Goal: Task Accomplishment & Management: Manage account settings

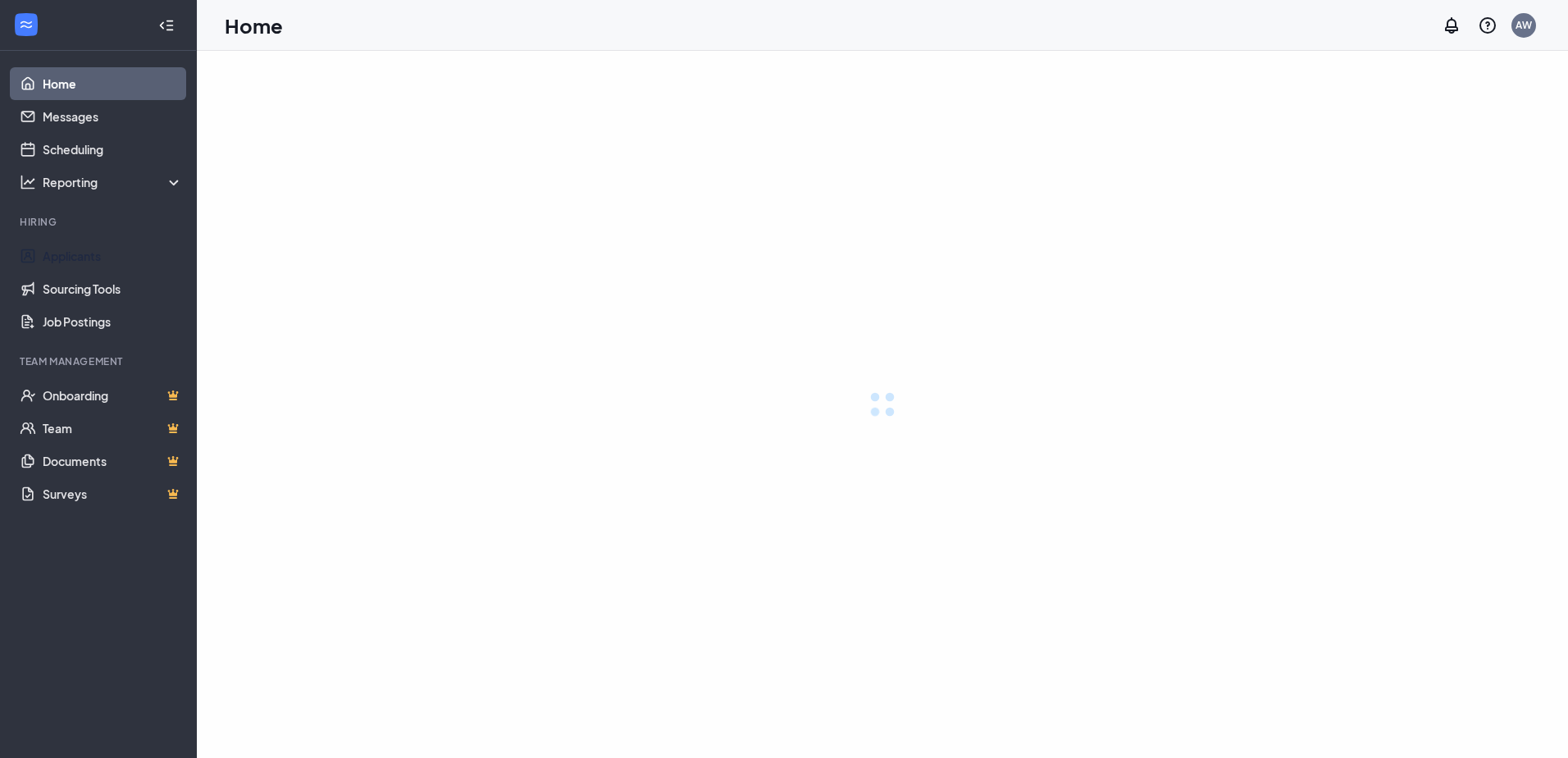
click at [55, 256] on link "Applicants" at bounding box center [113, 256] width 140 height 32
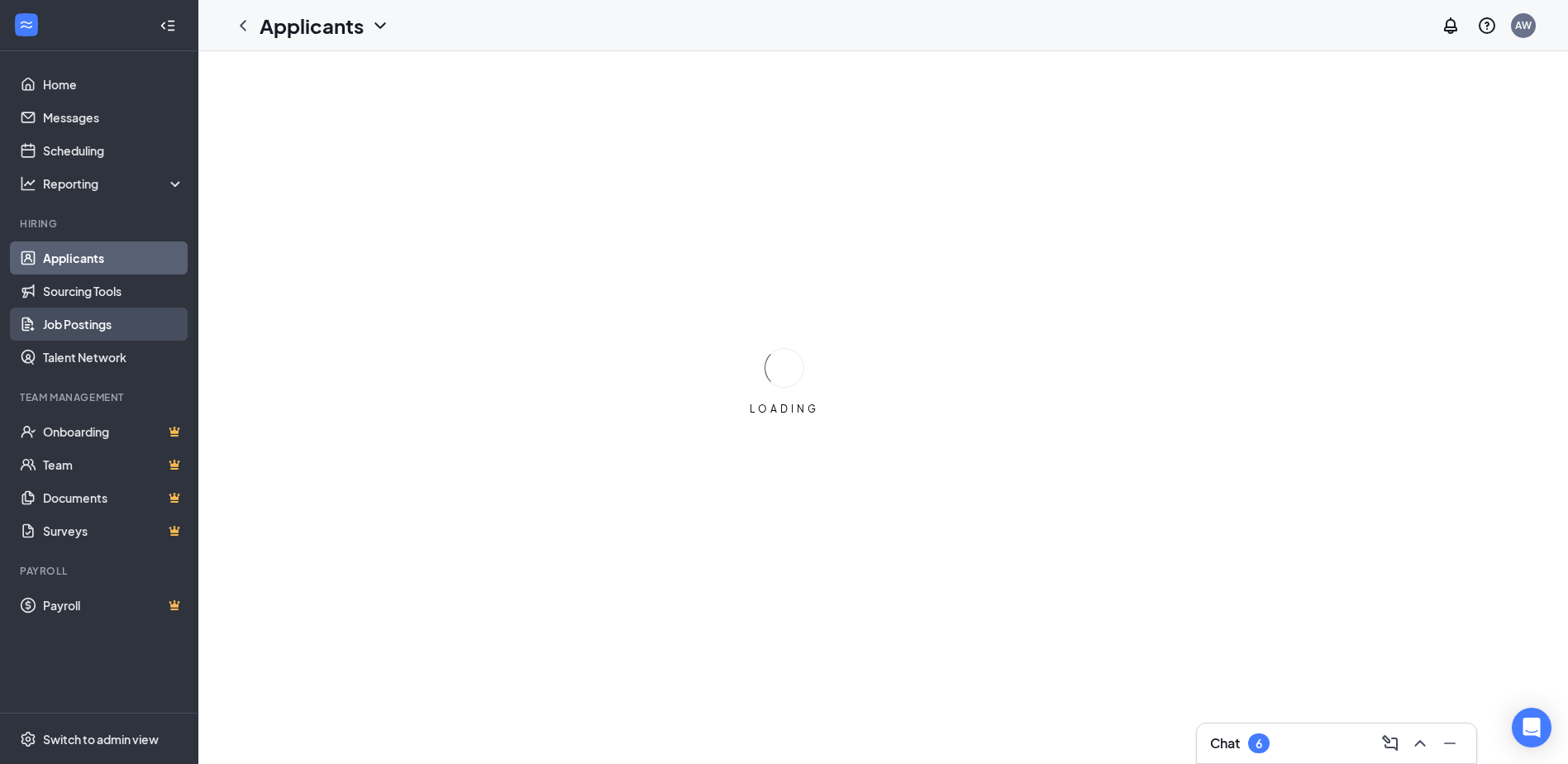
click at [76, 327] on link "Job Postings" at bounding box center [114, 324] width 142 height 33
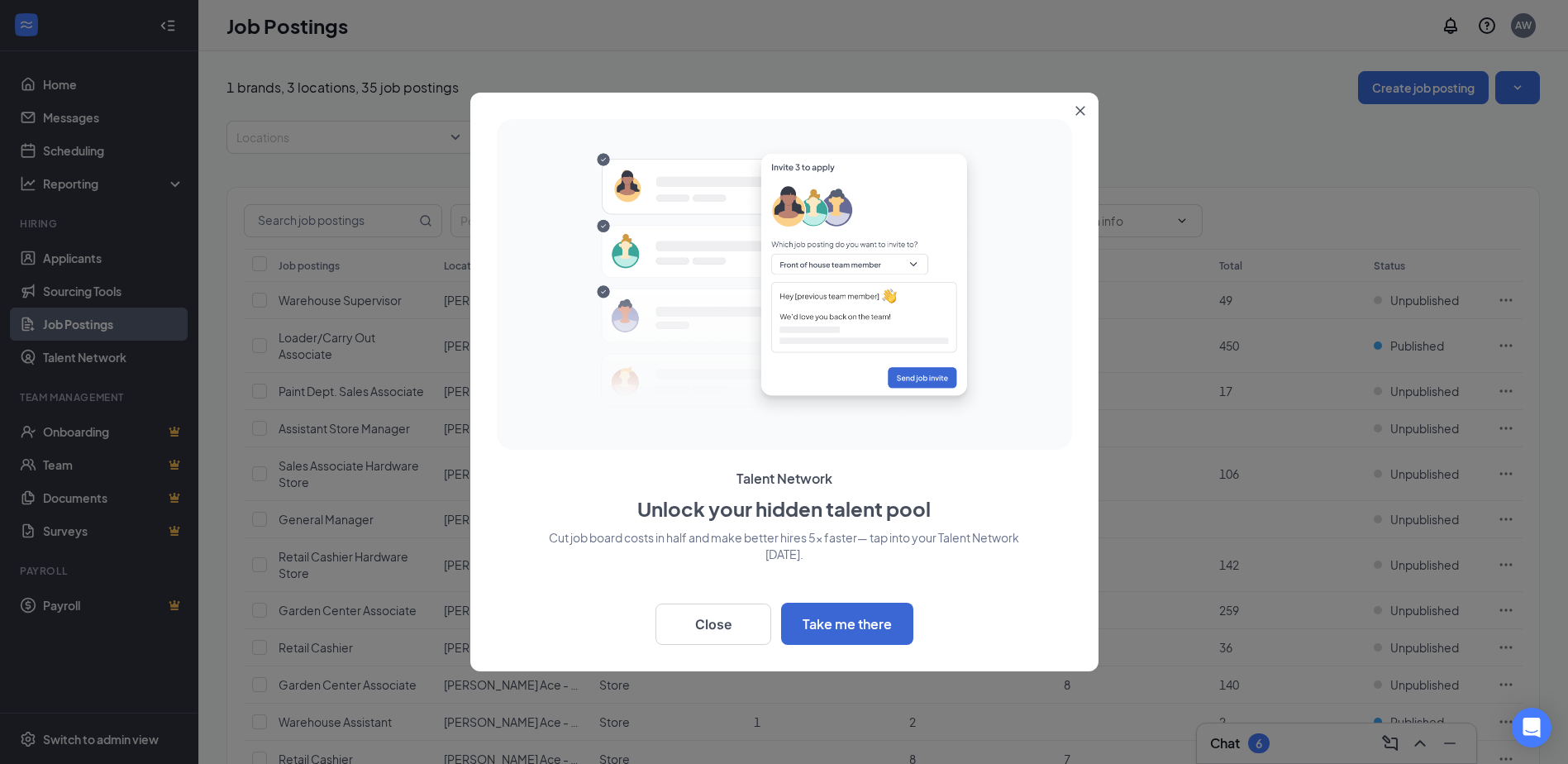
click at [1078, 106] on icon "Close" at bounding box center [1081, 111] width 10 height 10
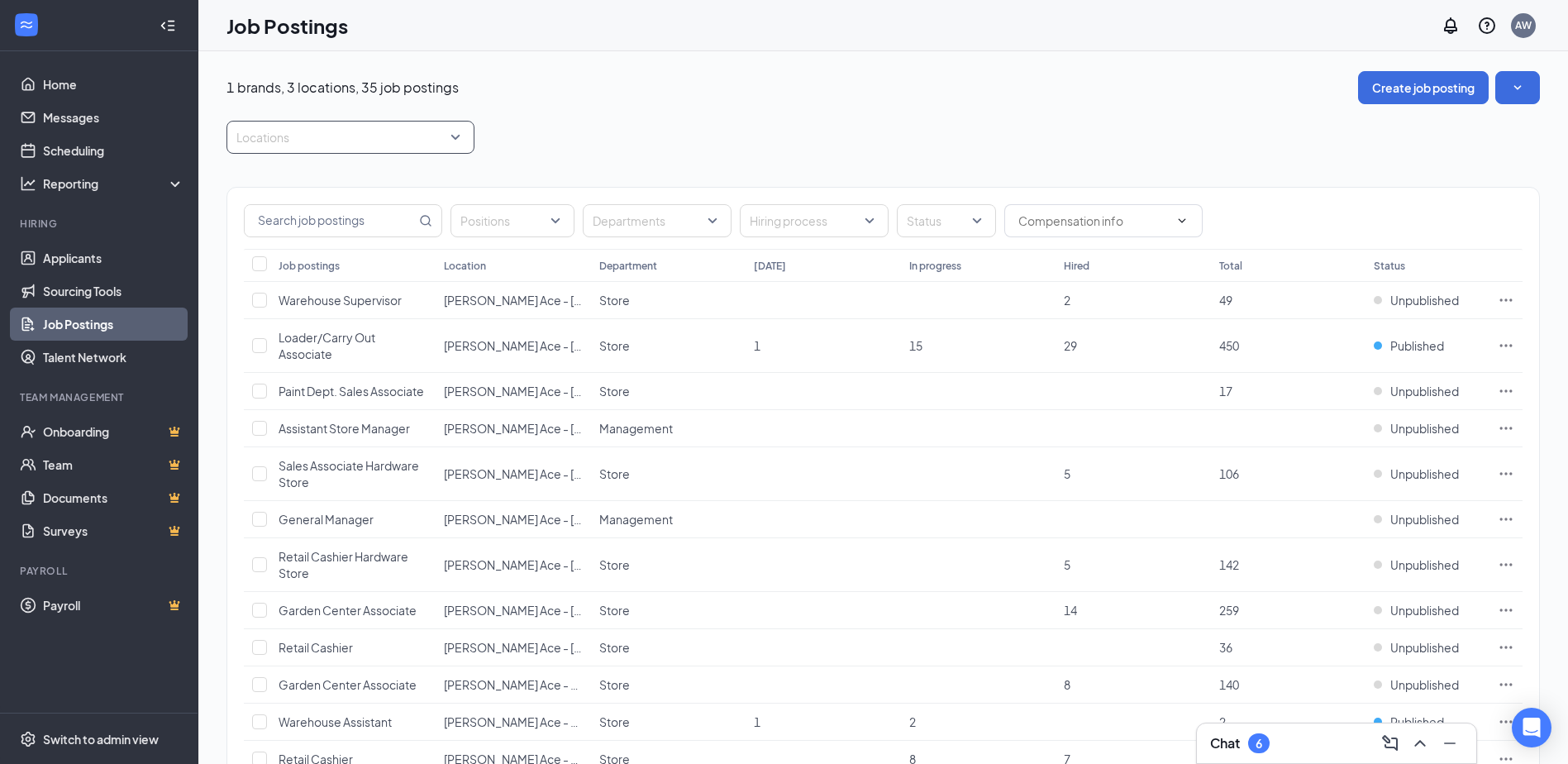
click at [442, 140] on div at bounding box center [342, 137] width 223 height 26
click at [352, 291] on span "[PERSON_NAME] Ace - Southside" at bounding box center [353, 296] width 182 height 14
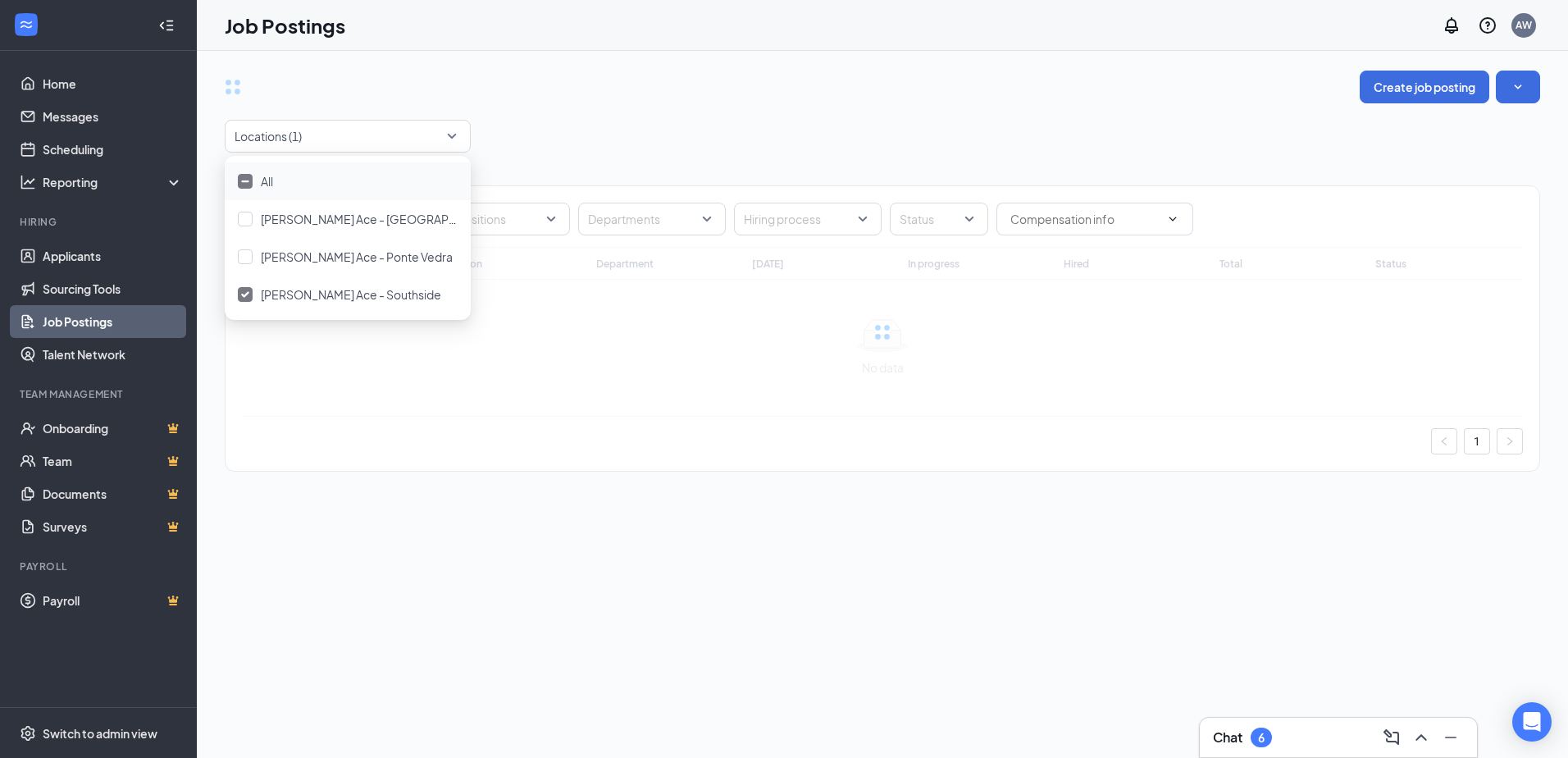
click at [536, 173] on div "Positions Departments Hiring process Status Job postings Location Department [D…" at bounding box center [882, 320] width 1316 height 336
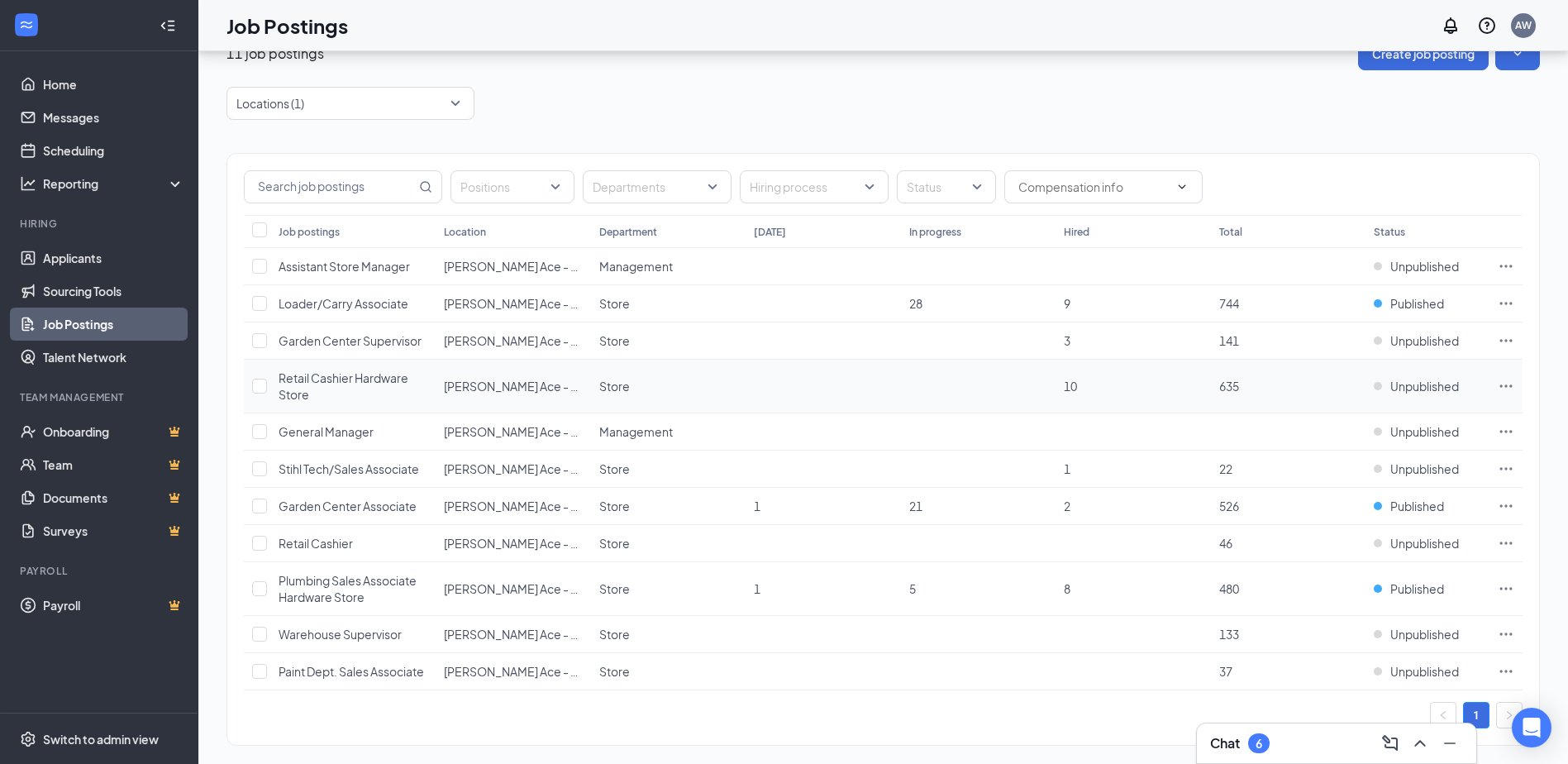
scroll to position [52, 0]
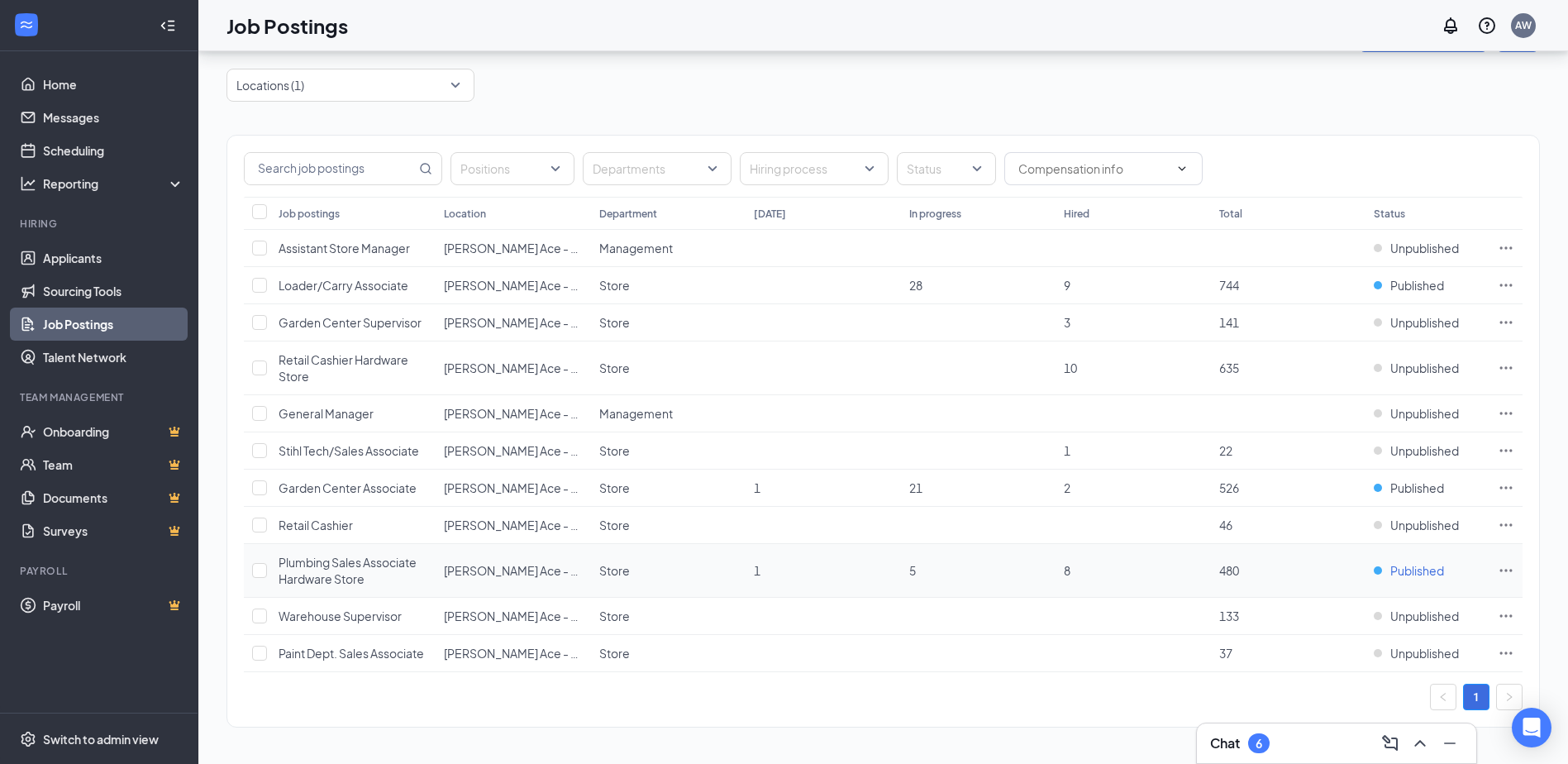
click at [1399, 566] on span "Published" at bounding box center [1418, 570] width 54 height 16
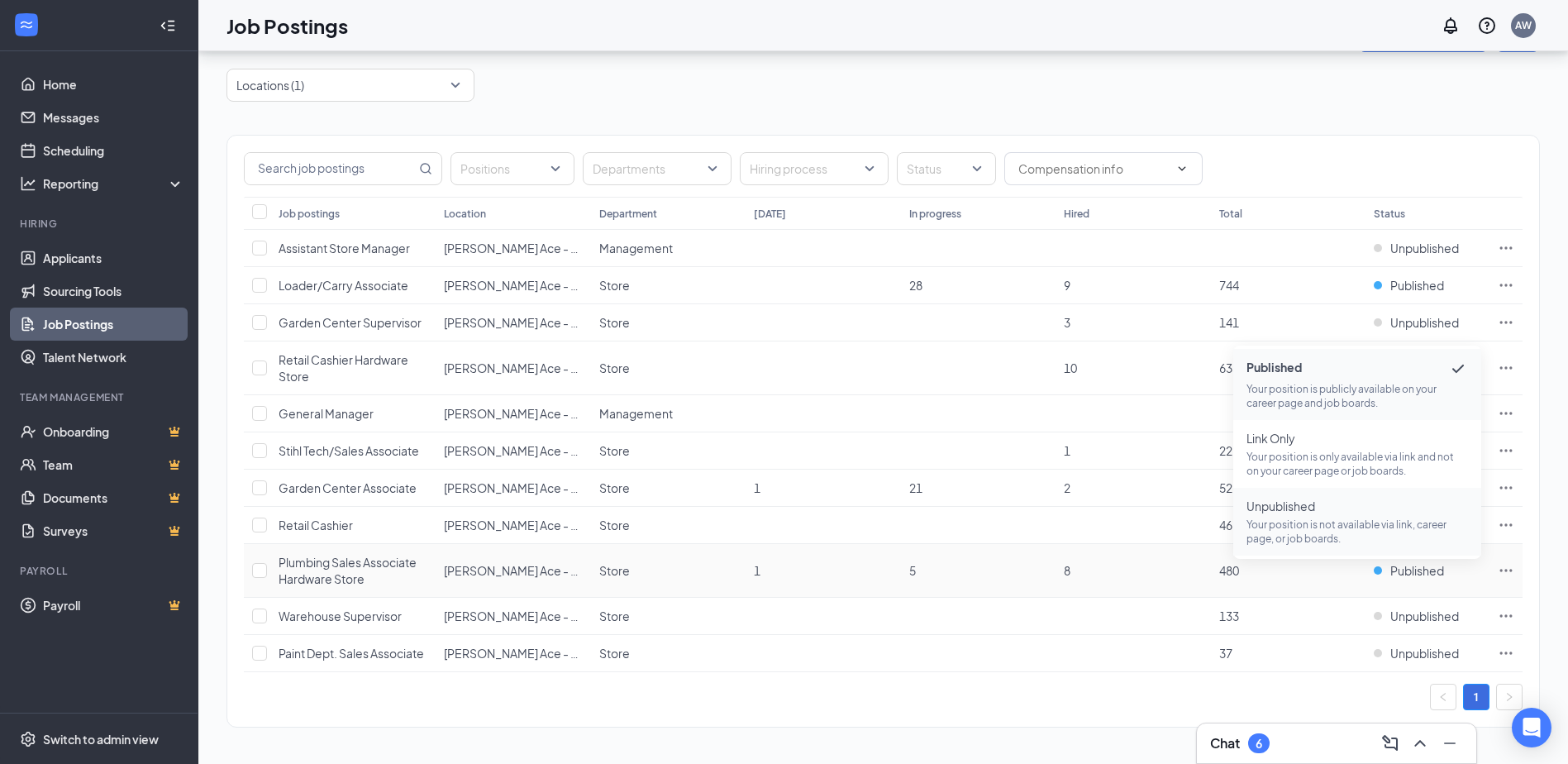
click at [1297, 522] on p "Your position is not available via link, career page, or job boards." at bounding box center [1357, 531] width 222 height 28
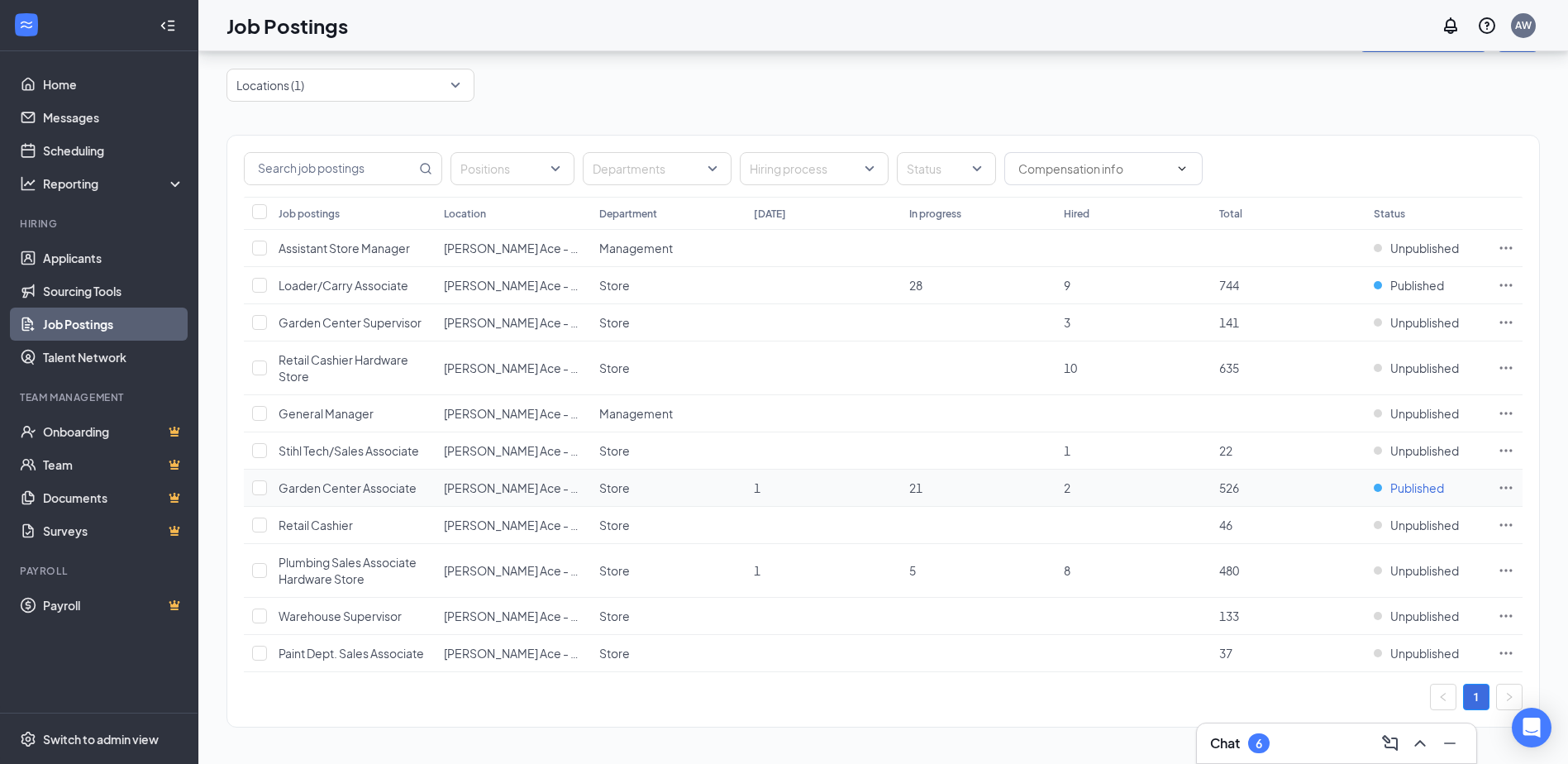
click at [1401, 486] on span "Published" at bounding box center [1418, 487] width 54 height 16
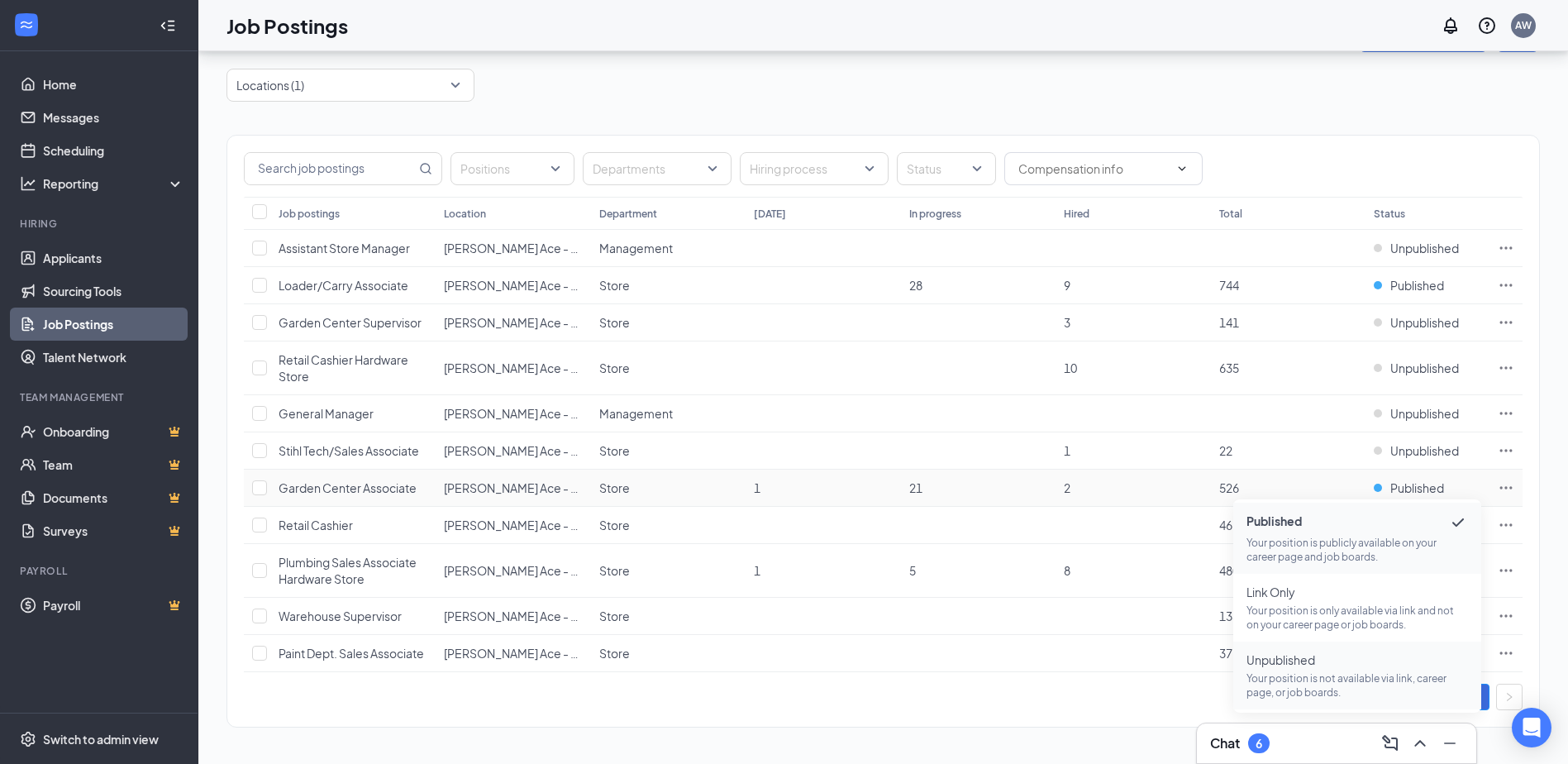
click at [1311, 673] on p "Your position is not available via link, career page, or job boards." at bounding box center [1357, 685] width 222 height 28
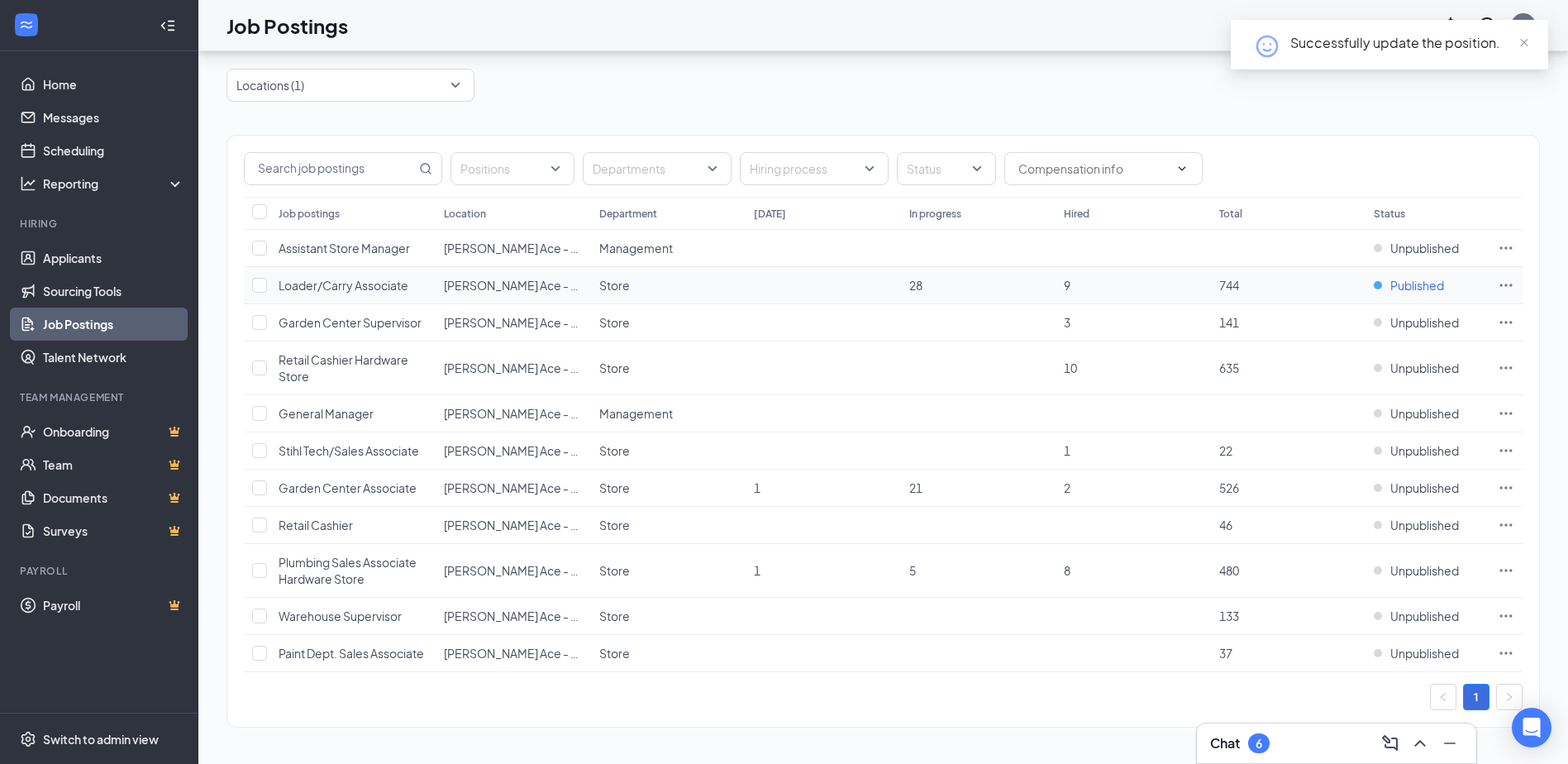
click at [1409, 281] on span "Published" at bounding box center [1418, 285] width 54 height 16
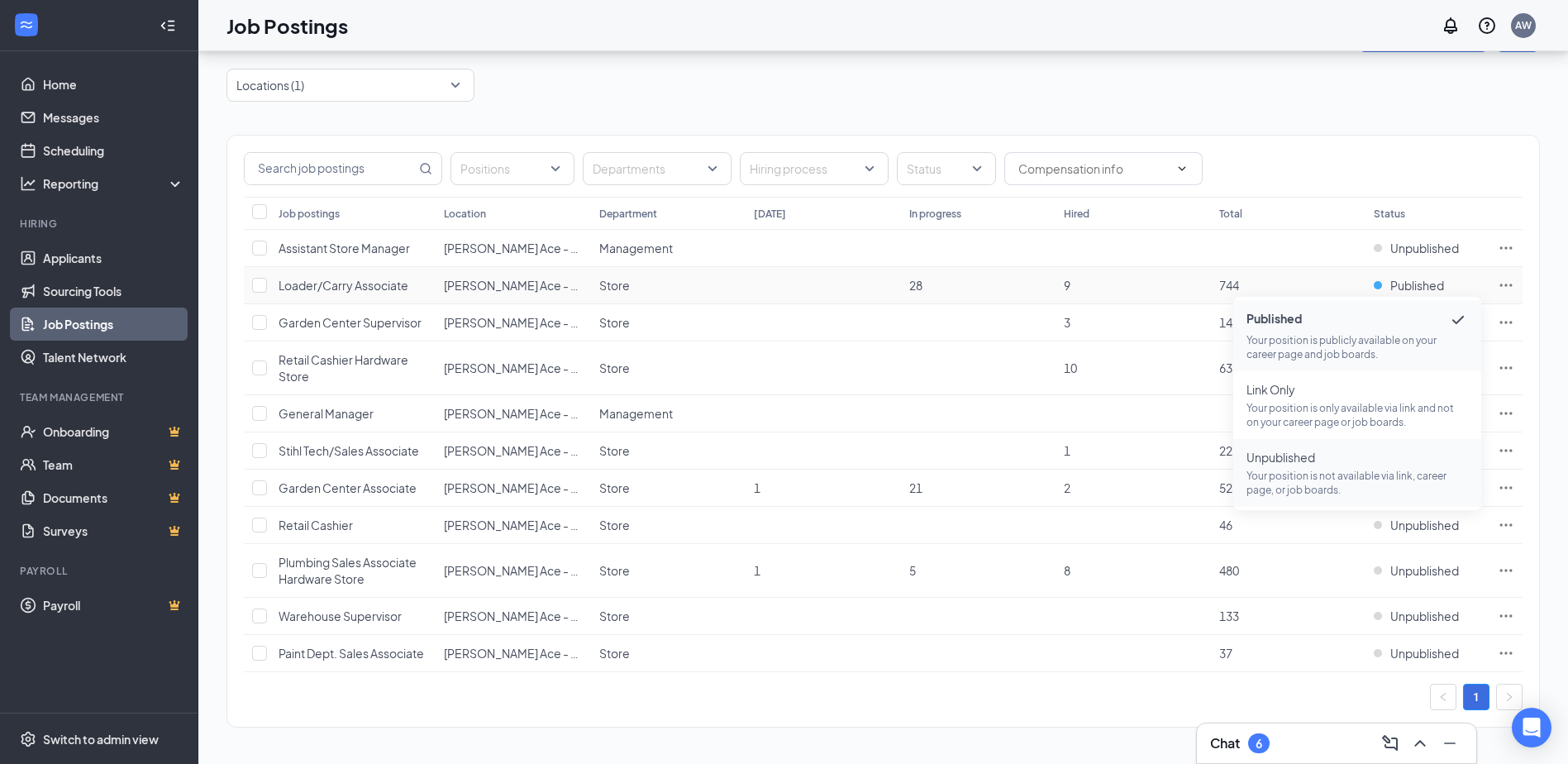
click at [1301, 468] on span "Unpublished Your position is not available via link, career page, or job boards." at bounding box center [1357, 473] width 222 height 48
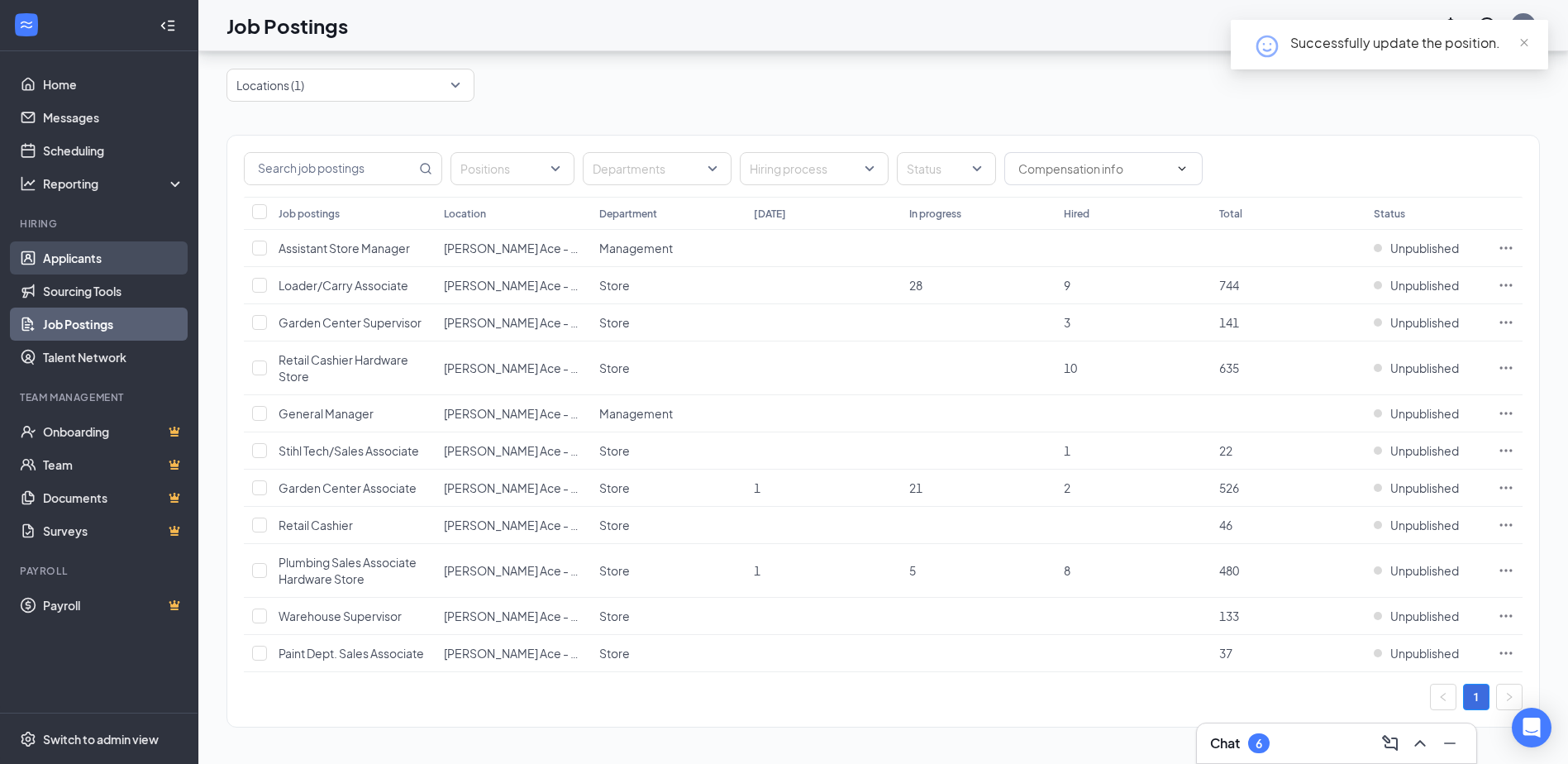
click at [56, 262] on link "Applicants" at bounding box center [114, 258] width 142 height 33
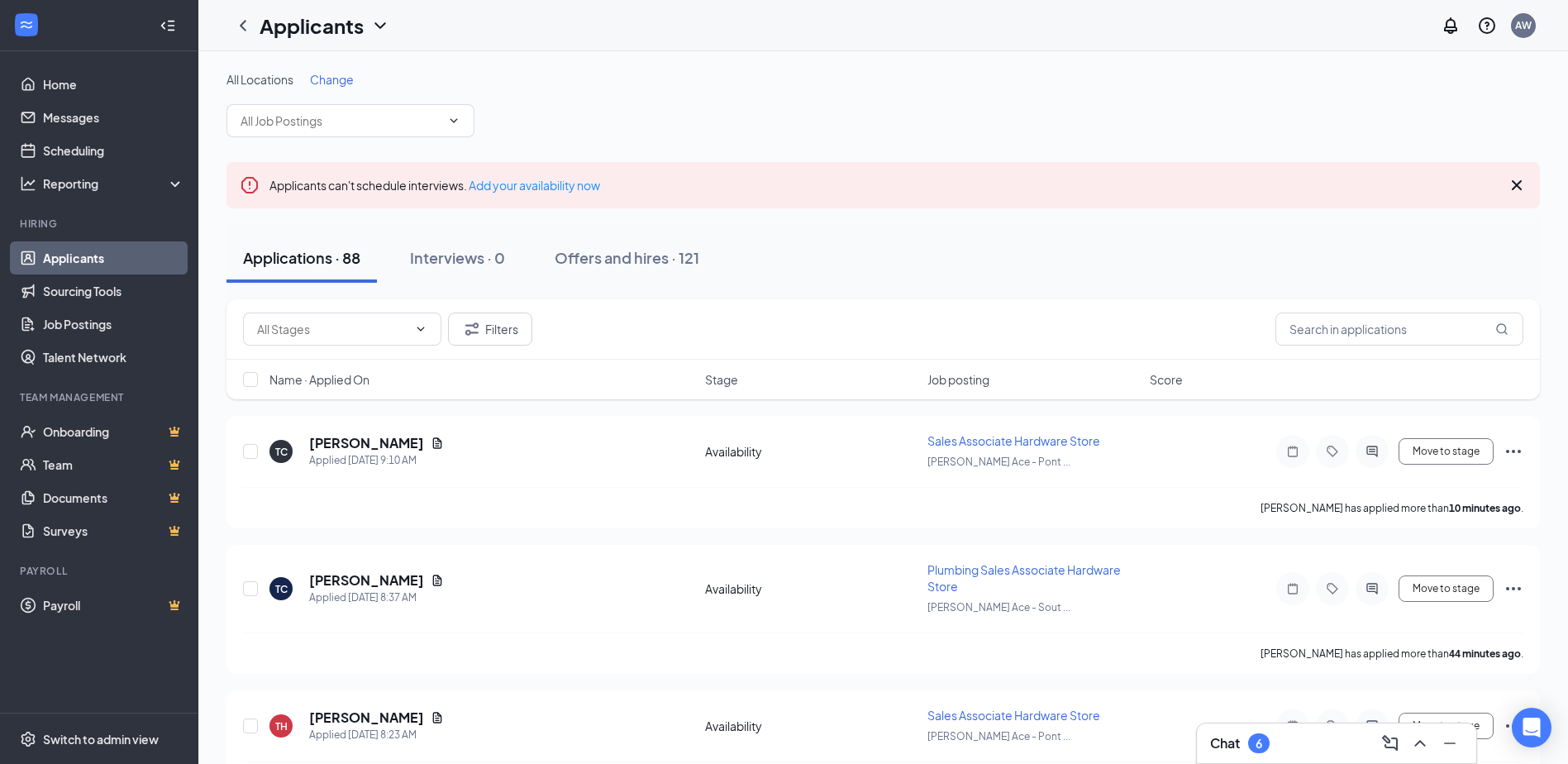
click at [340, 75] on span "Change" at bounding box center [331, 79] width 43 height 14
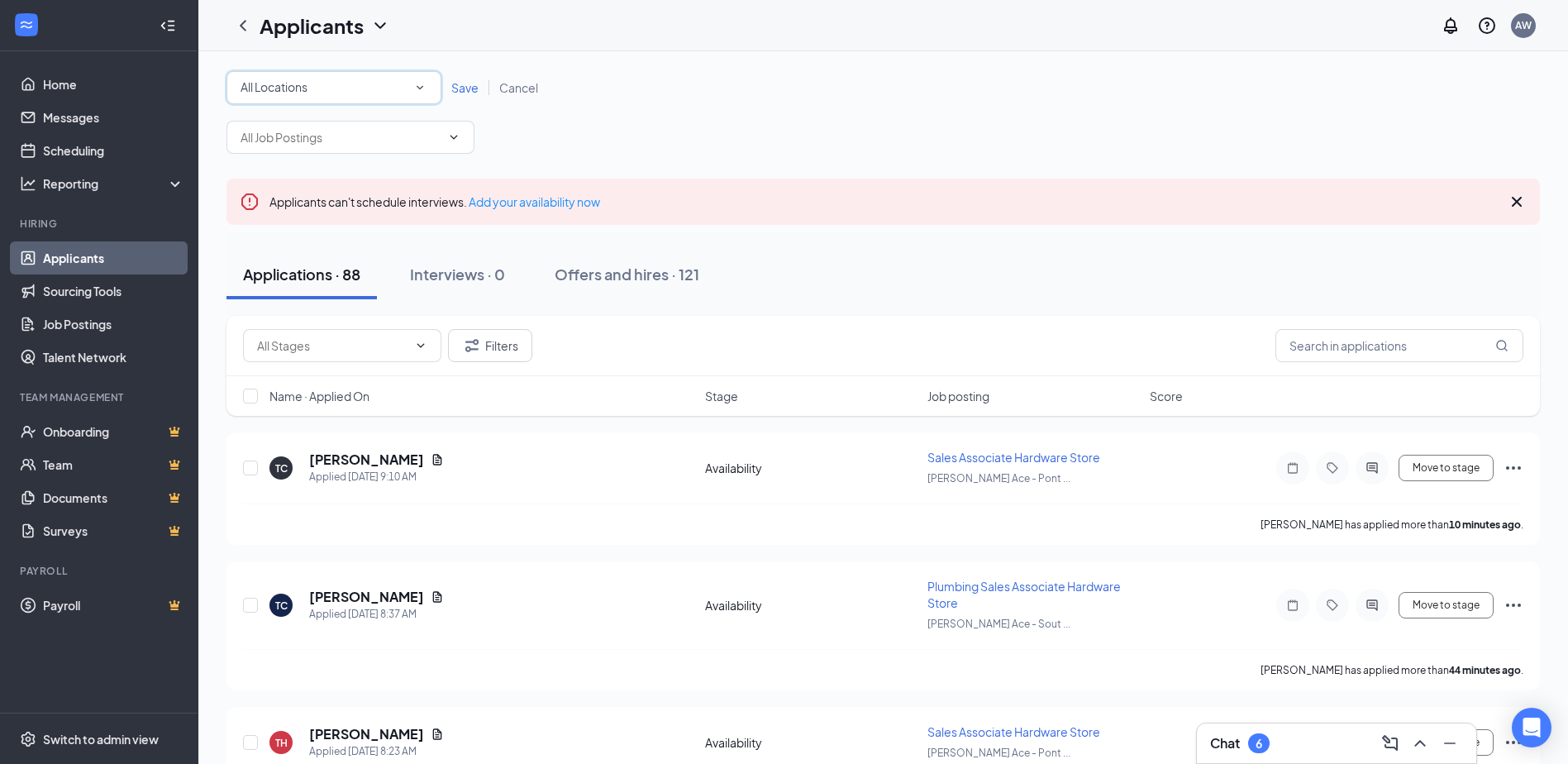
click at [334, 89] on div "All Locations" at bounding box center [334, 88] width 187 height 20
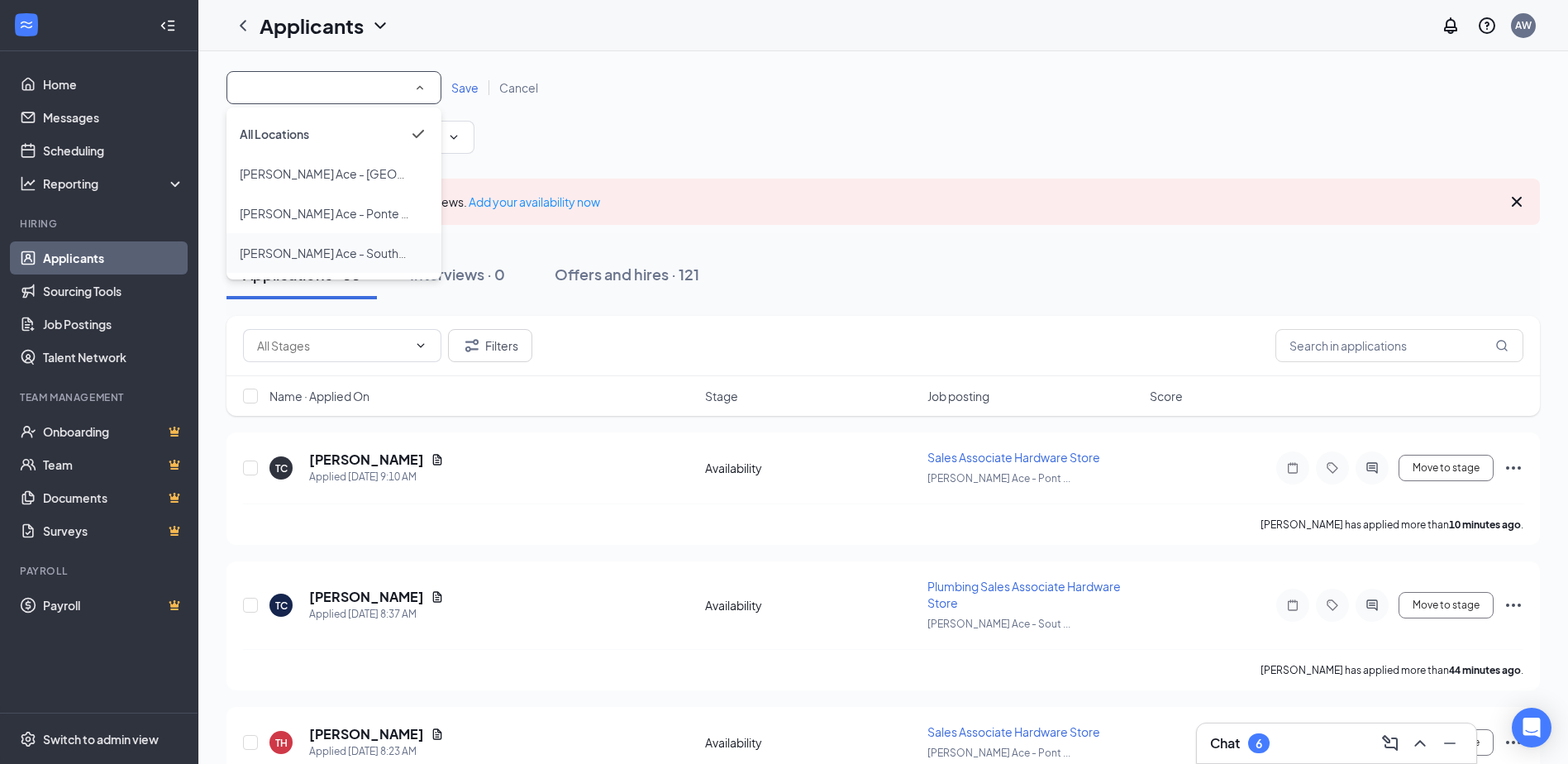
click at [327, 251] on span "[PERSON_NAME] Ace - Southside" at bounding box center [330, 252] width 182 height 14
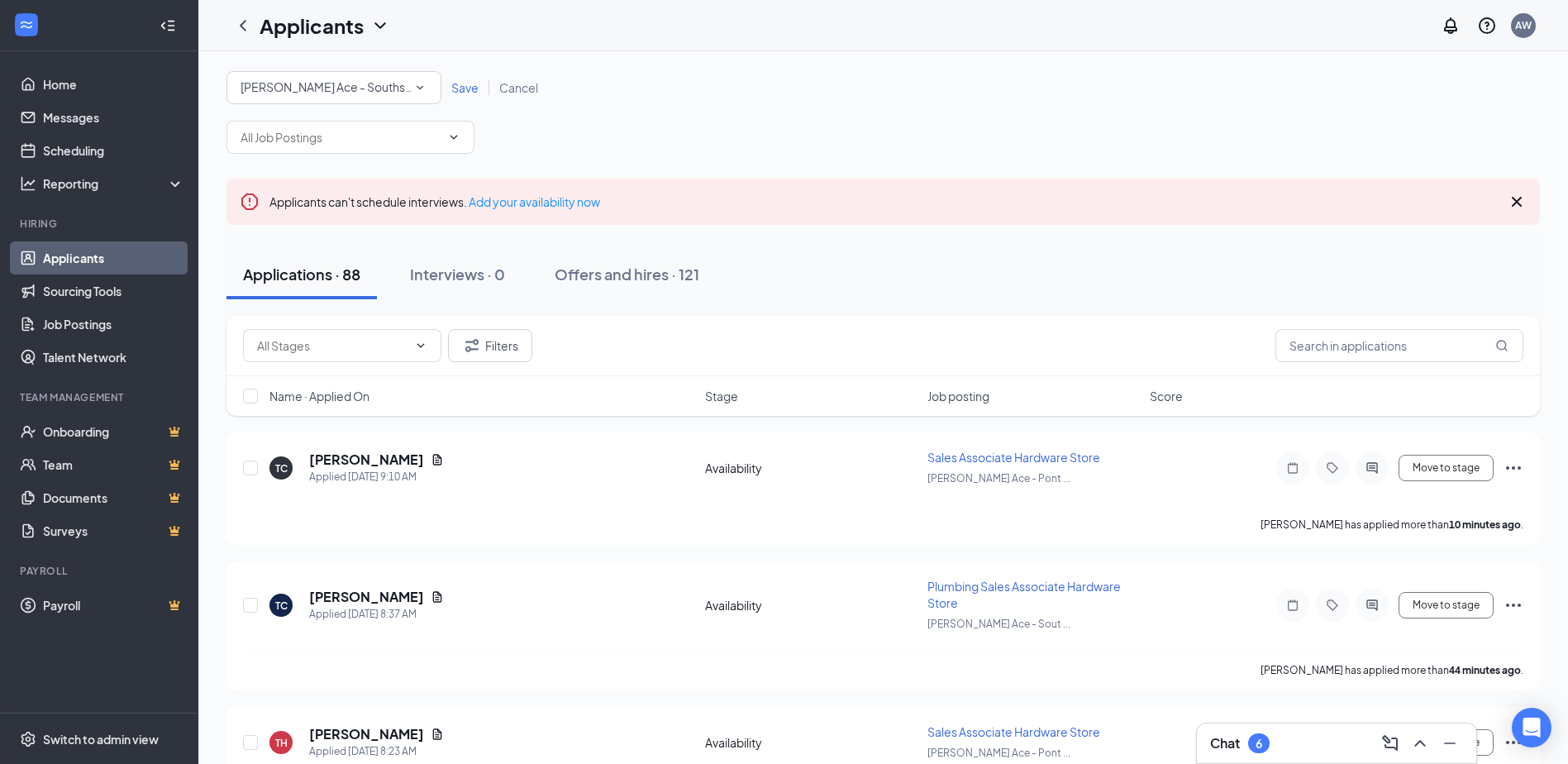
click at [467, 85] on span "Save" at bounding box center [465, 87] width 27 height 14
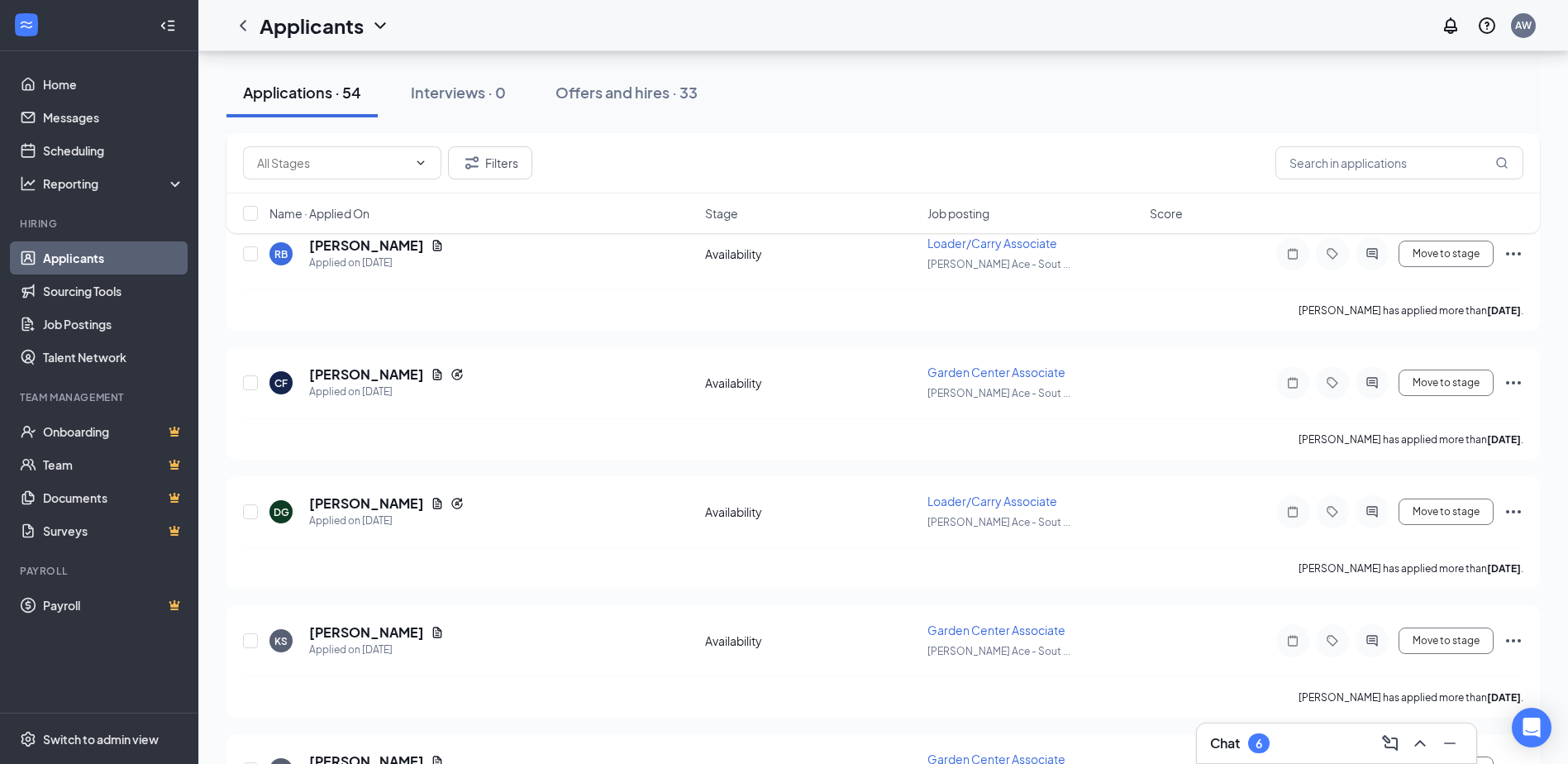
scroll to position [6043, 0]
